Goal: Transaction & Acquisition: Purchase product/service

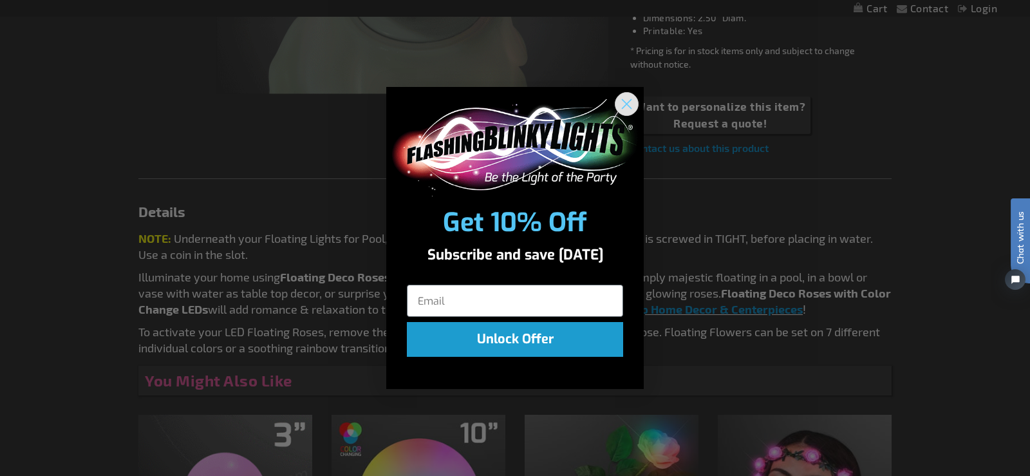
click at [629, 102] on icon "Close dialog" at bounding box center [626, 104] width 9 height 9
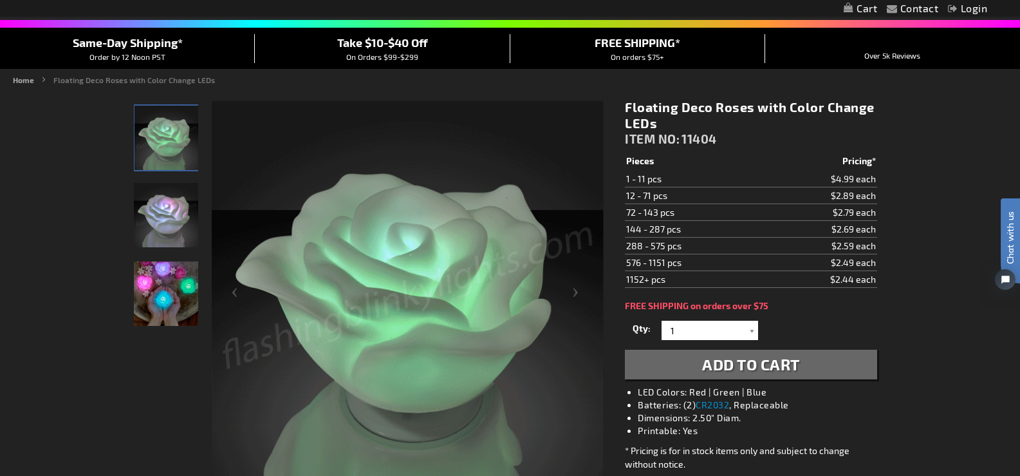
scroll to position [84, 0]
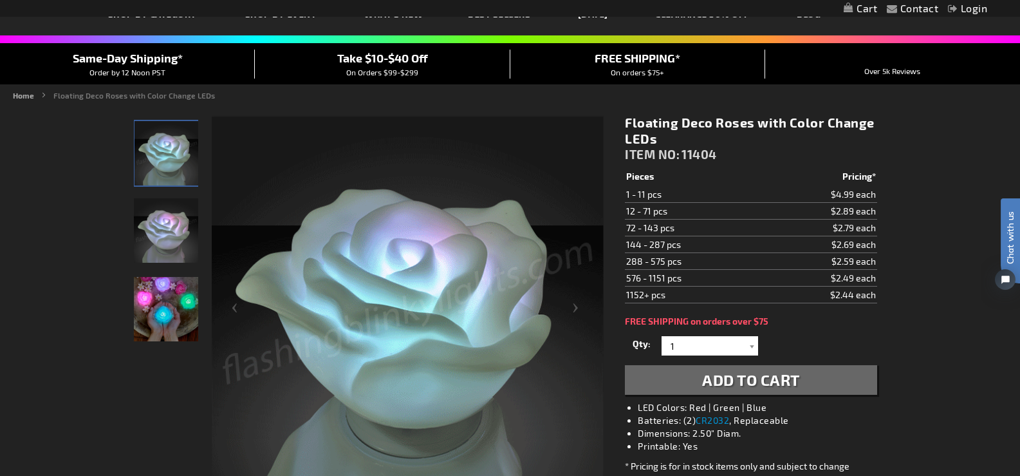
click at [181, 234] on img "Light Up Floating Decorative LED Rose" at bounding box center [166, 230] width 64 height 64
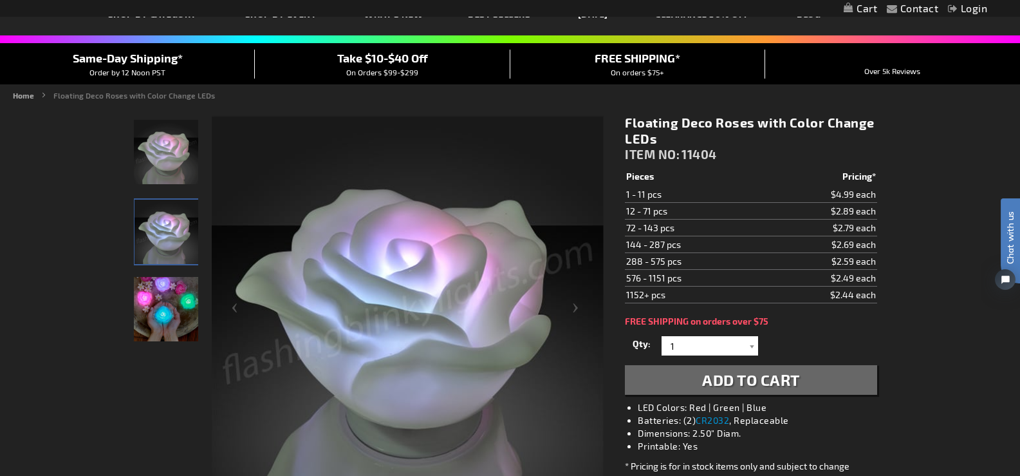
click at [169, 306] on img "Light Up Floating Decorative LED Rose" at bounding box center [166, 309] width 64 height 64
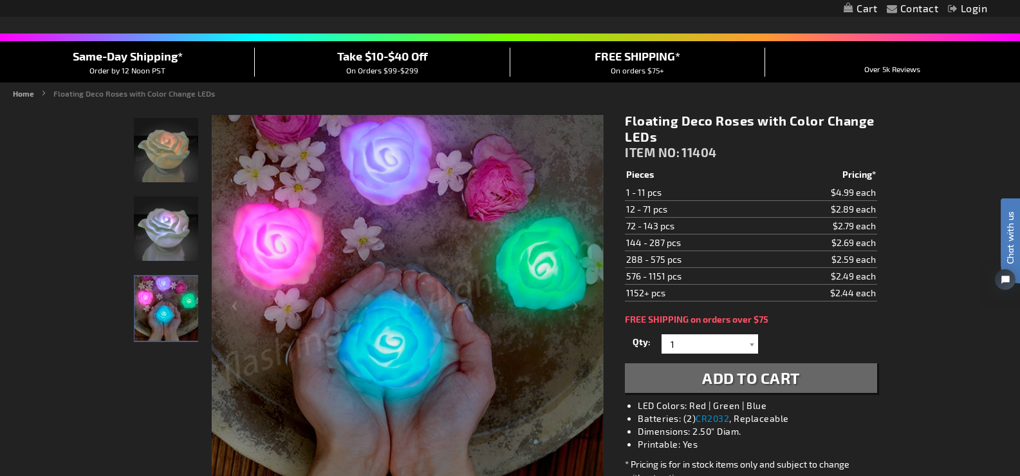
scroll to position [83, 0]
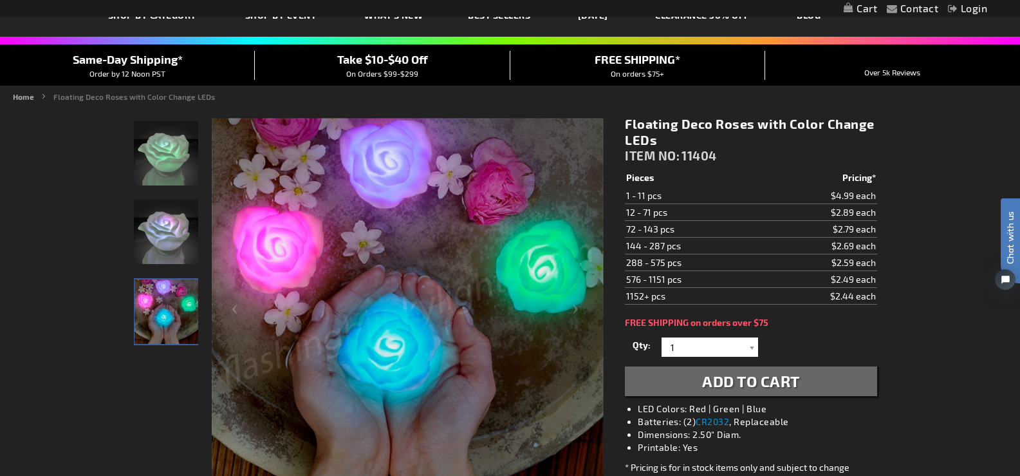
click at [173, 235] on img "Light Up Floating Decorative LED Rose" at bounding box center [166, 232] width 64 height 64
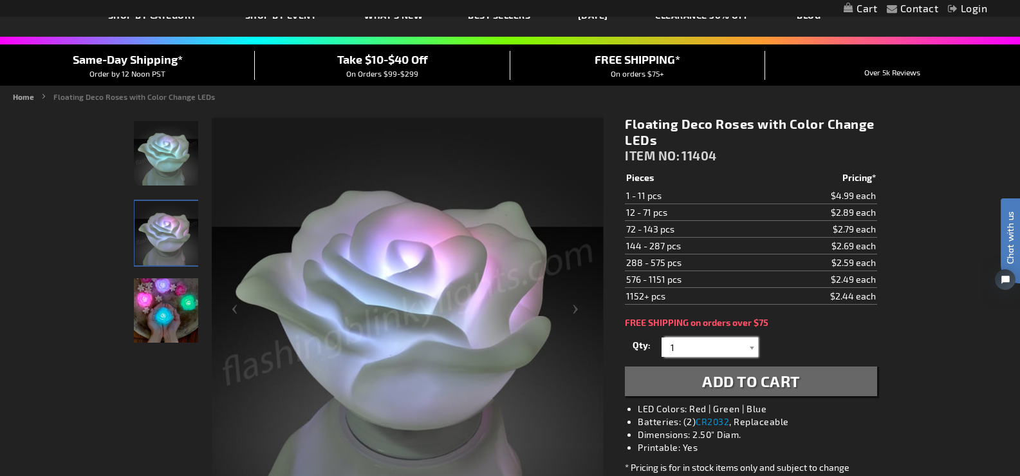
click at [689, 350] on input "1" at bounding box center [711, 346] width 93 height 19
type input "100"
click at [781, 341] on div "Qty 1 2 3 4 5 6 7 8 9 10 11 12 24 36 48 60 72 84 96 108 120 132 144 156 168" at bounding box center [751, 347] width 252 height 26
click at [731, 380] on span "Add to Cart" at bounding box center [751, 380] width 98 height 19
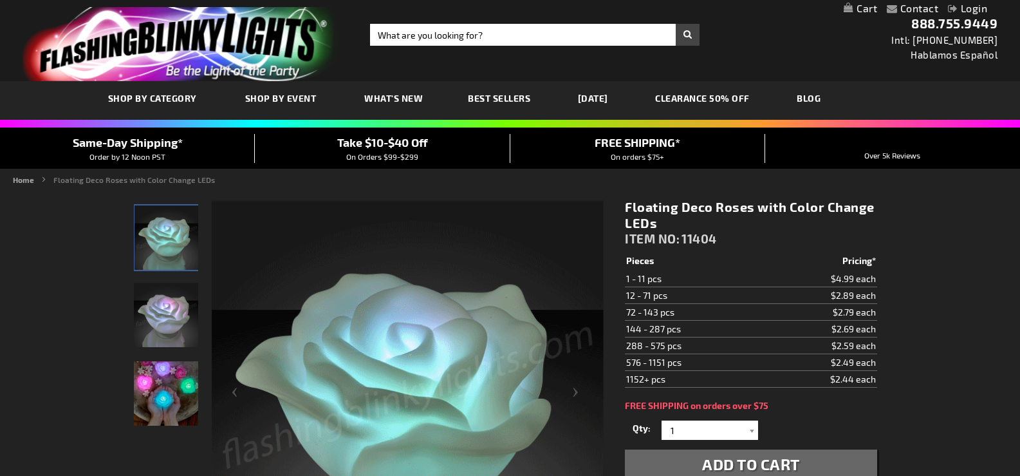
click at [862, 9] on link "My Cart" at bounding box center [860, 9] width 33 height 12
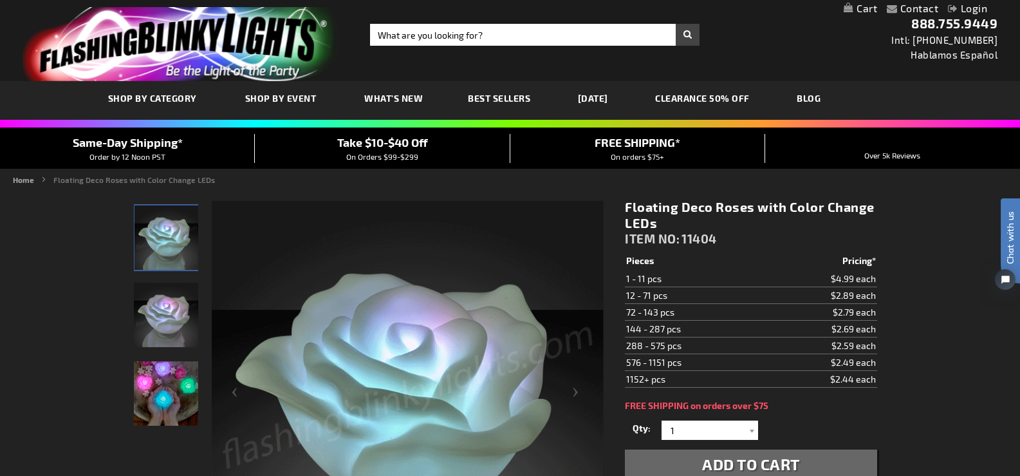
click at [860, 8] on link "My Cart" at bounding box center [860, 9] width 33 height 12
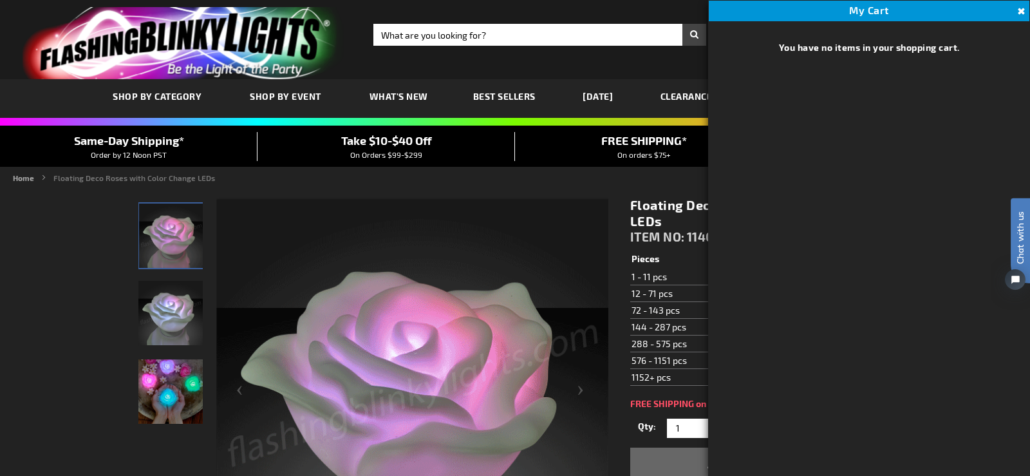
click at [1019, 8] on button "Close" at bounding box center [1020, 12] width 14 height 14
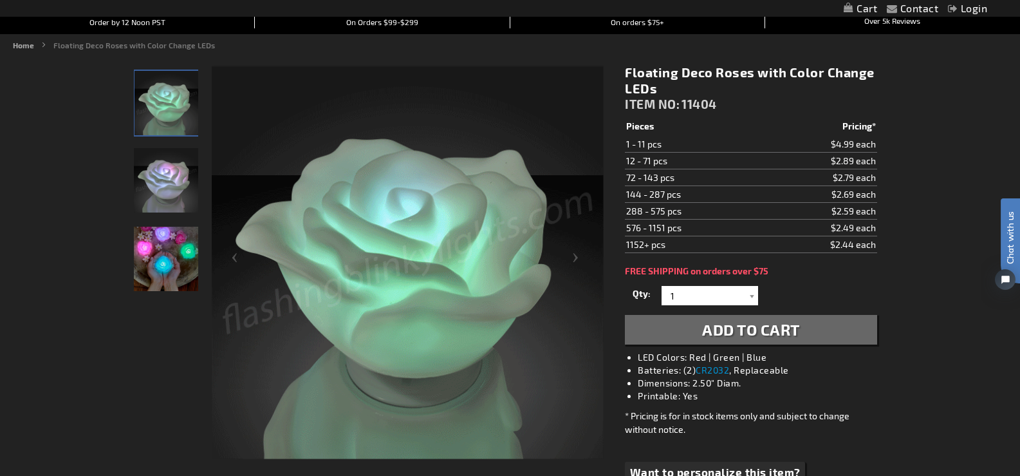
scroll to position [131, 0]
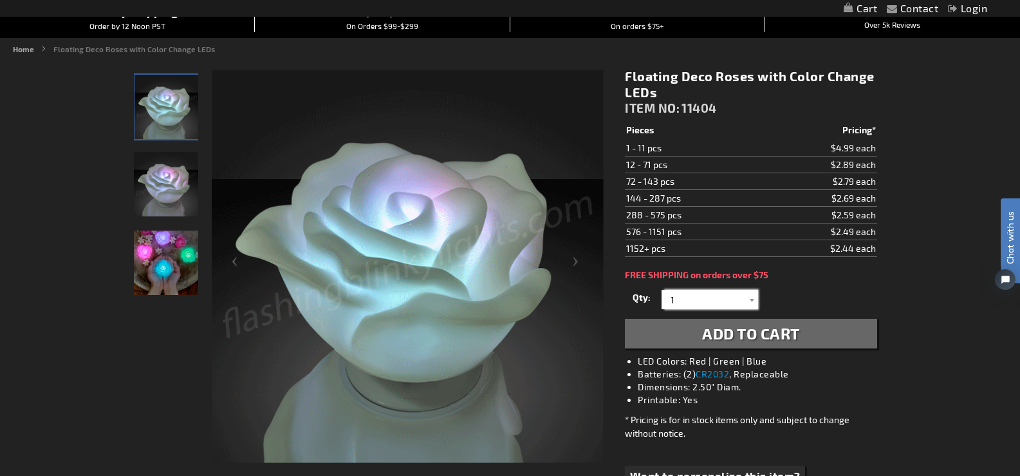
click at [697, 294] on input "1" at bounding box center [711, 299] width 93 height 19
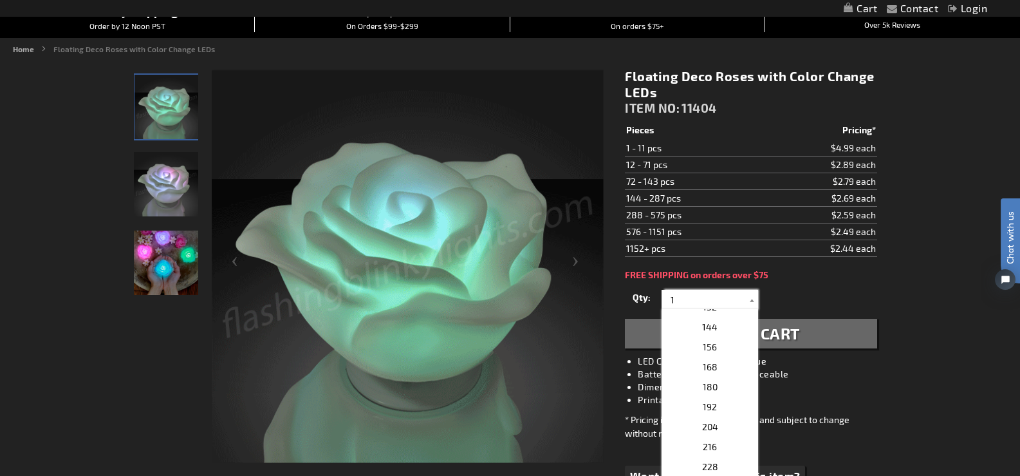
scroll to position [348, 0]
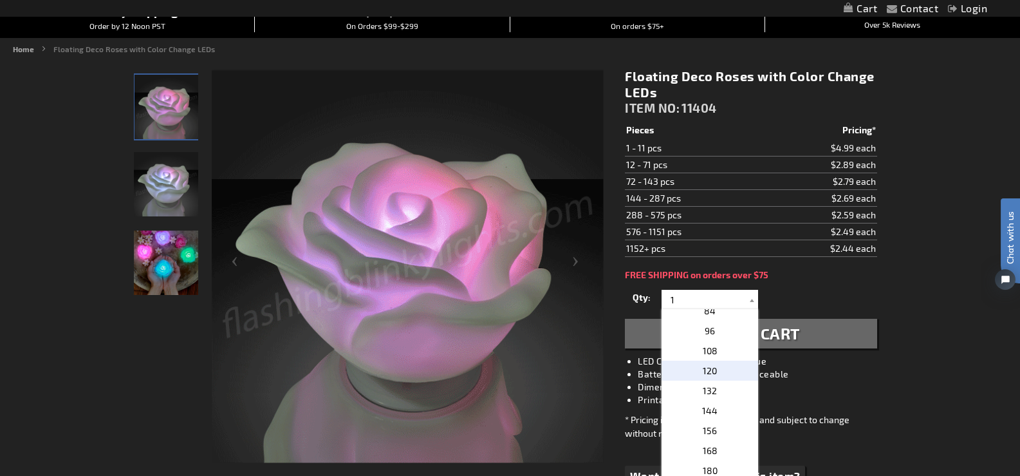
click at [710, 366] on span "120" at bounding box center [710, 370] width 14 height 11
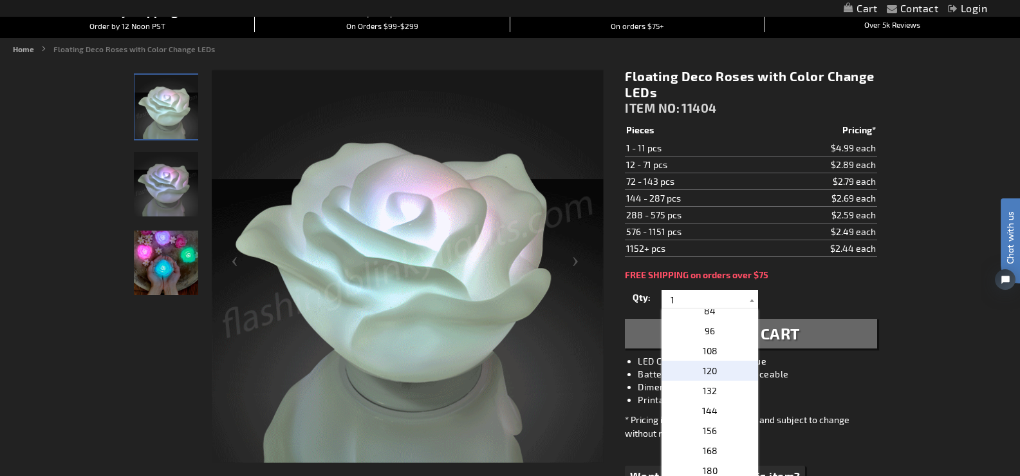
type input "120"
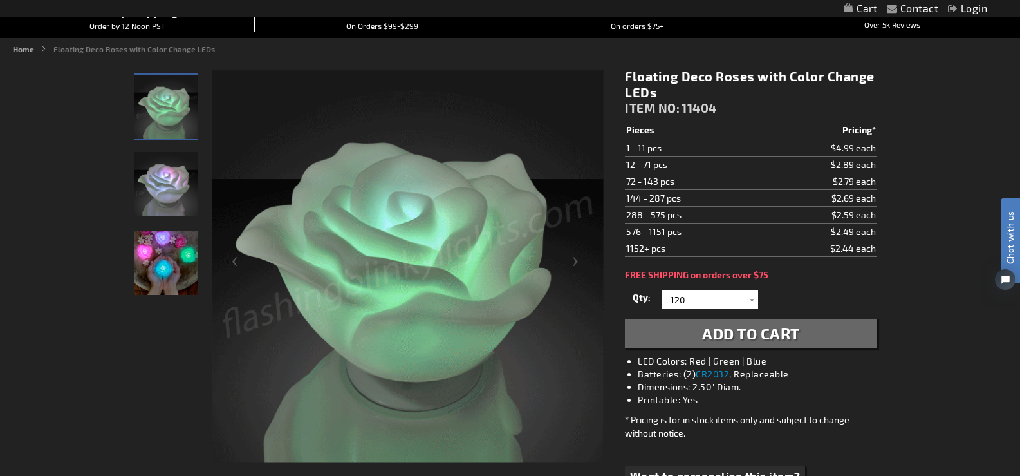
click at [744, 329] on span "Add to Cart" at bounding box center [751, 333] width 98 height 19
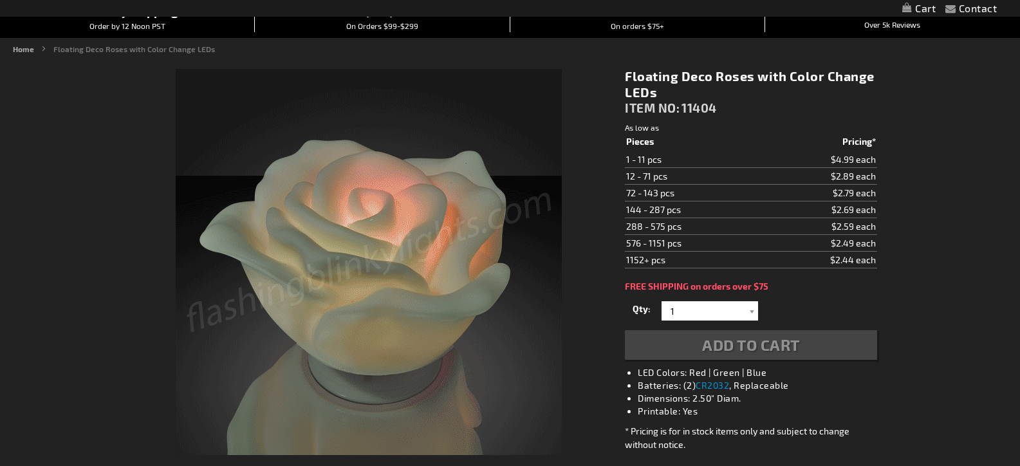
scroll to position [131, 0]
